Goal: Navigation & Orientation: Find specific page/section

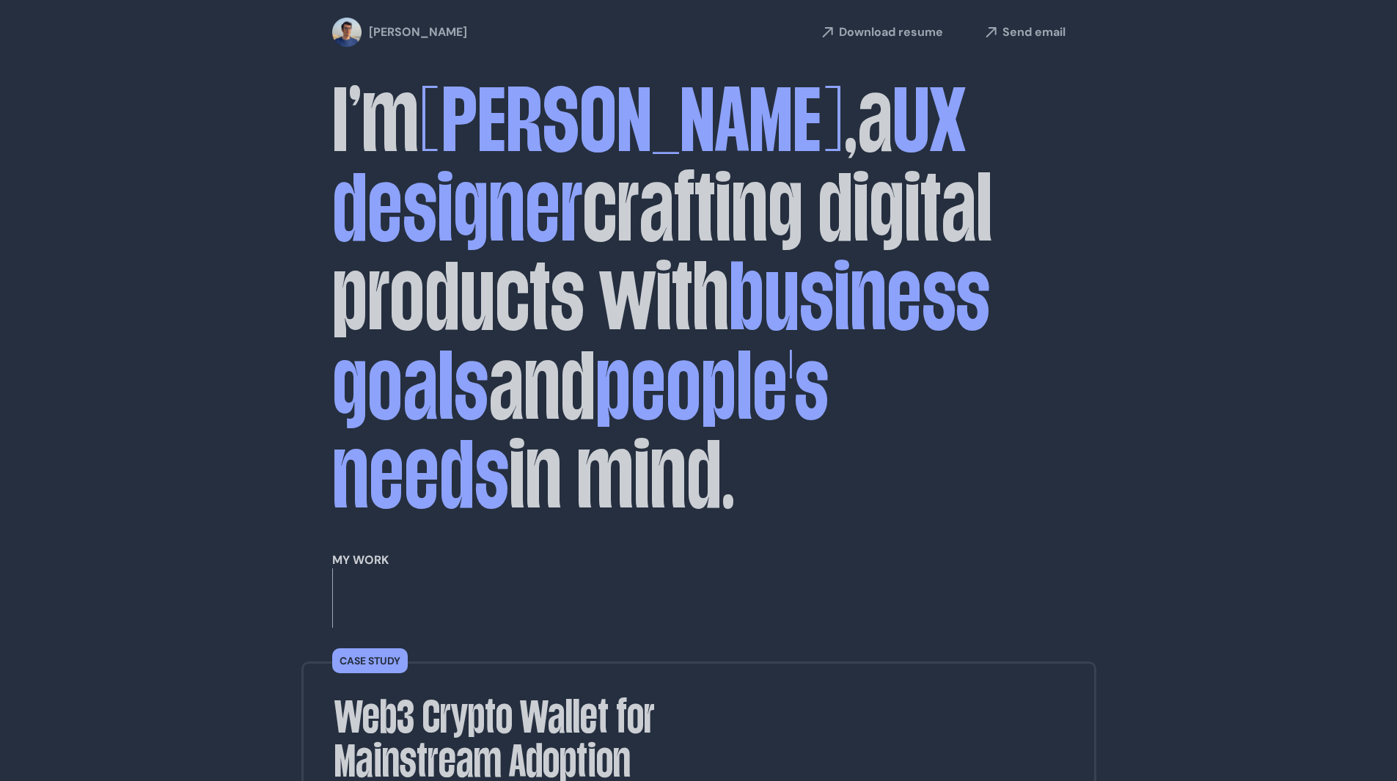
click at [387, 32] on link "[PERSON_NAME]" at bounding box center [390, 32] width 117 height 29
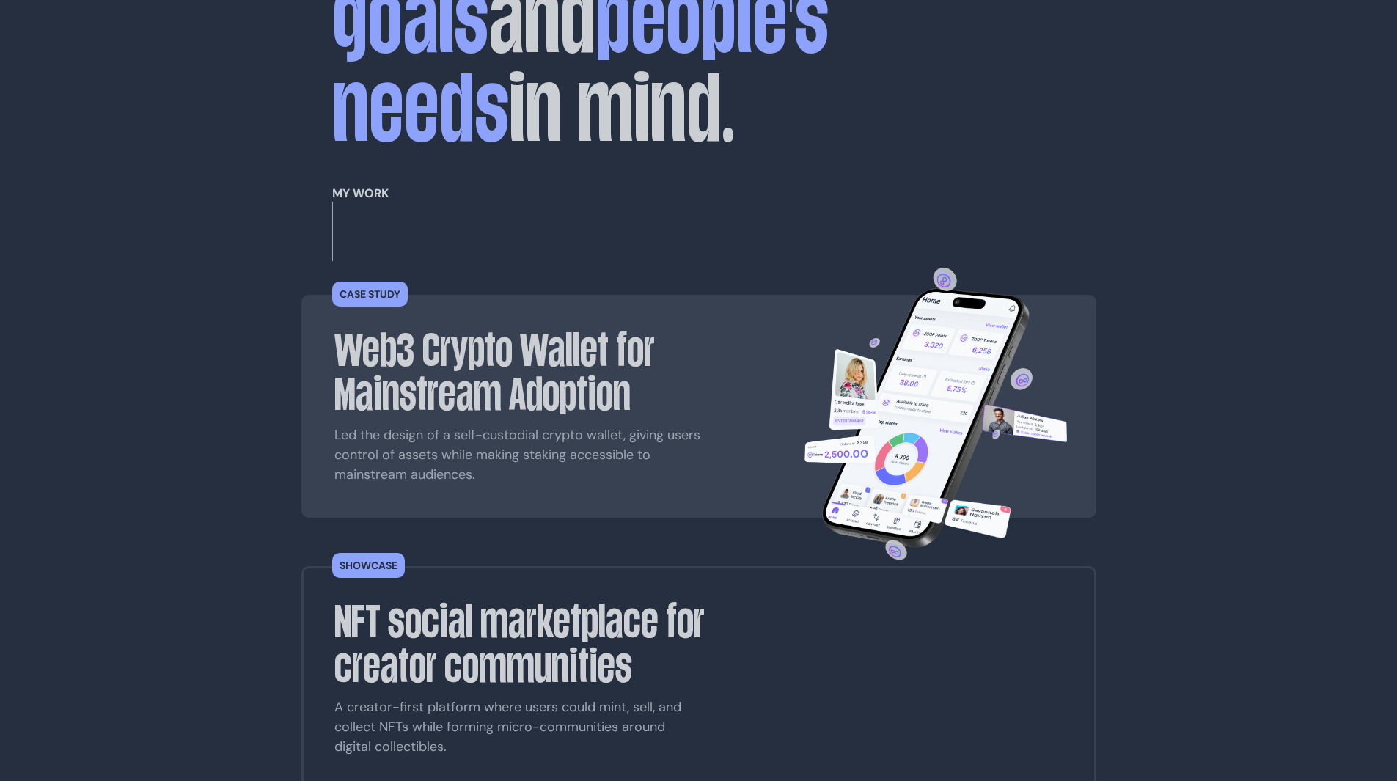
click at [460, 328] on h3 "Web3 Crypto Wallet for Mainstream Adoption" at bounding box center [546, 372] width 425 height 89
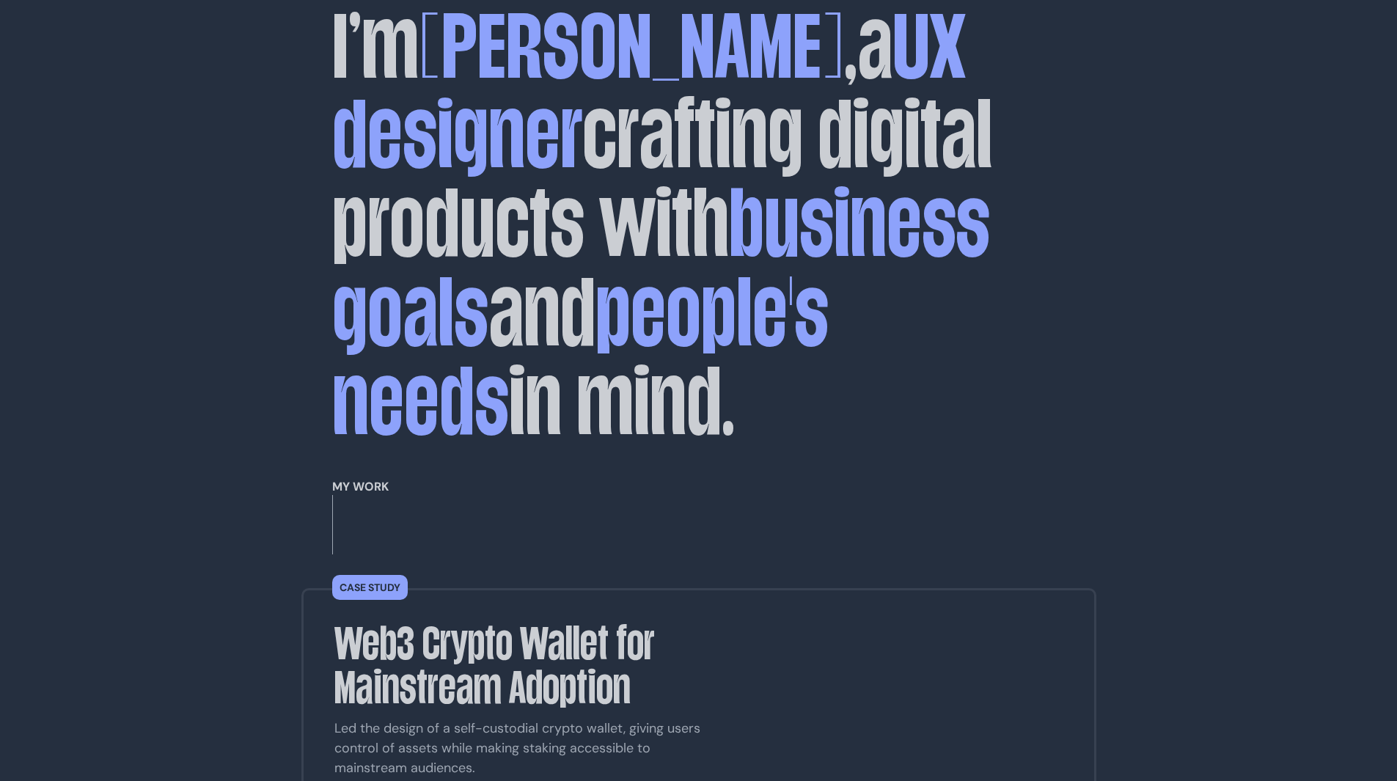
scroll to position [0, 0]
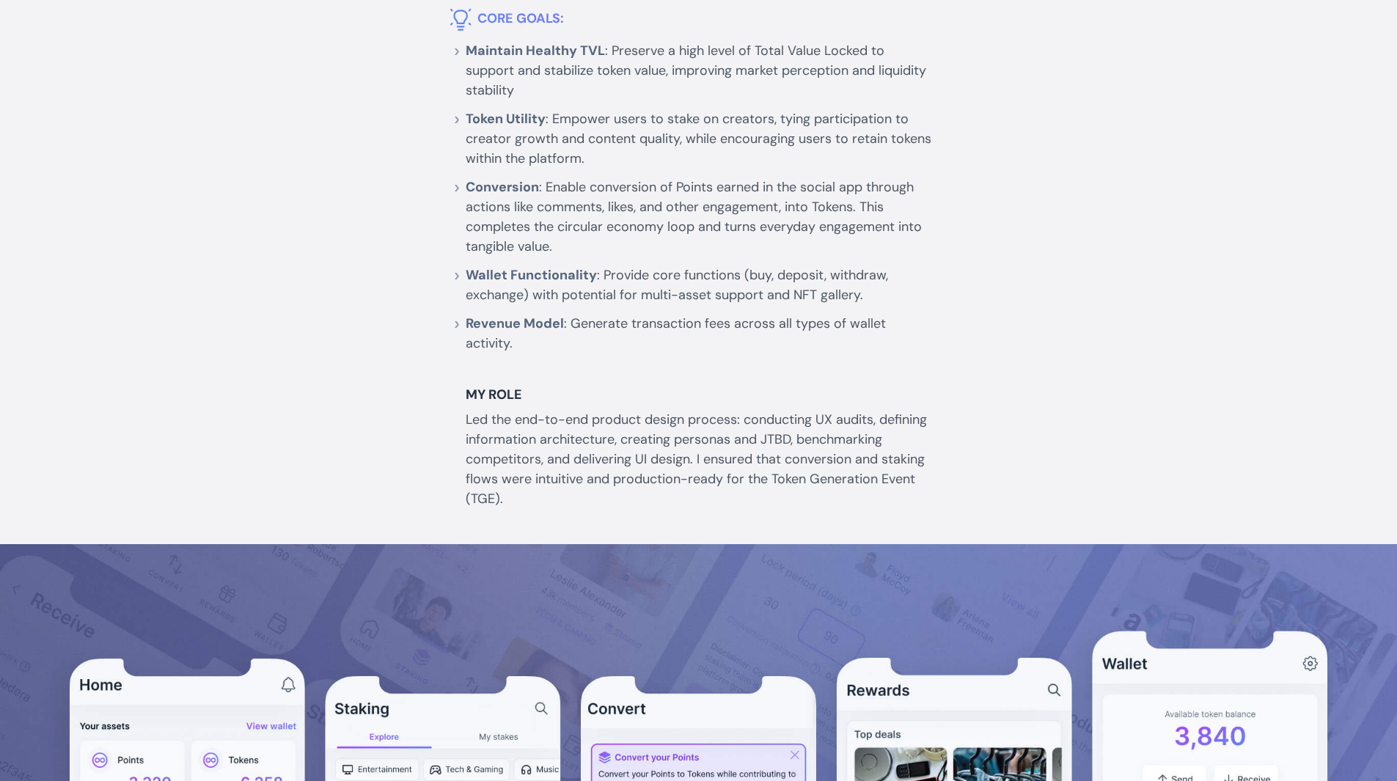
scroll to position [1613, 0]
